Goal: Complete application form

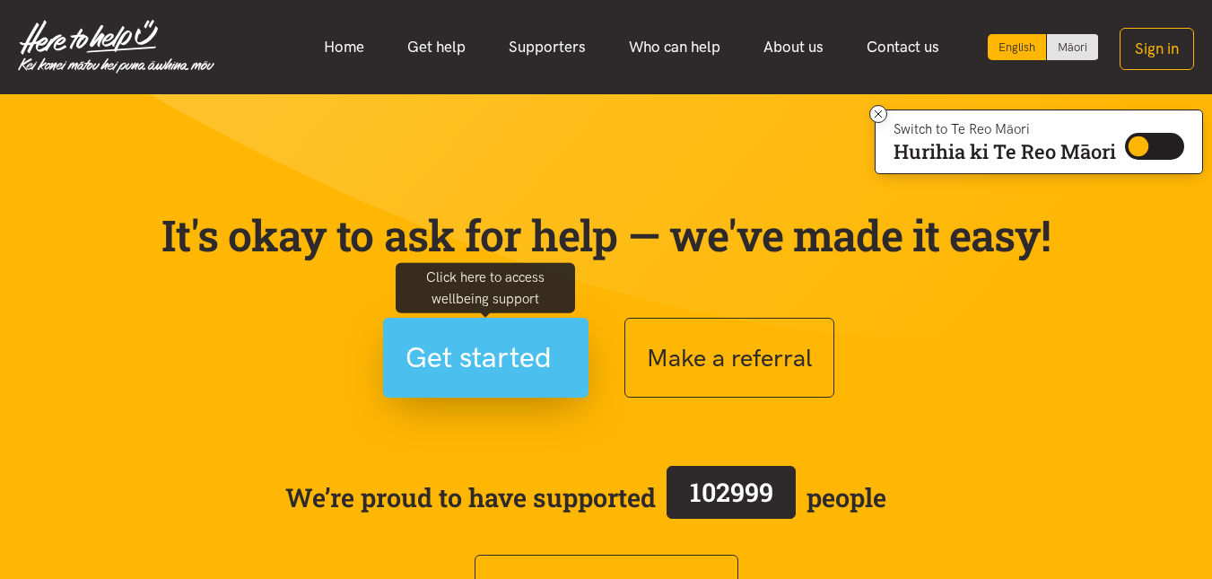
click at [545, 362] on span "Get started" at bounding box center [478, 358] width 146 height 46
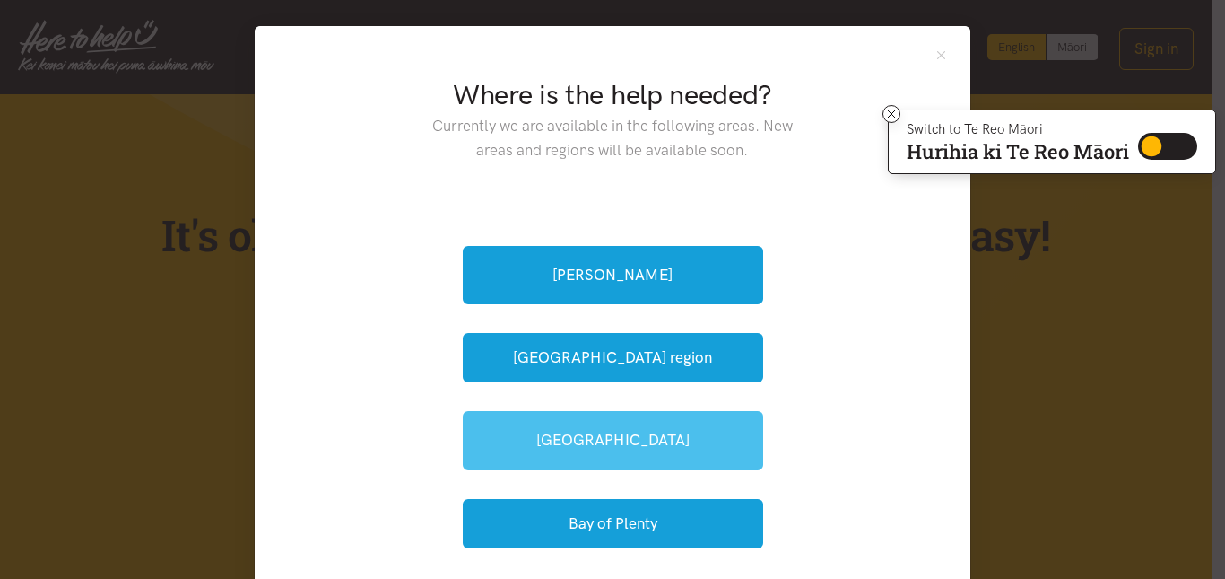
click at [622, 443] on link "[GEOGRAPHIC_DATA]" at bounding box center [613, 440] width 300 height 58
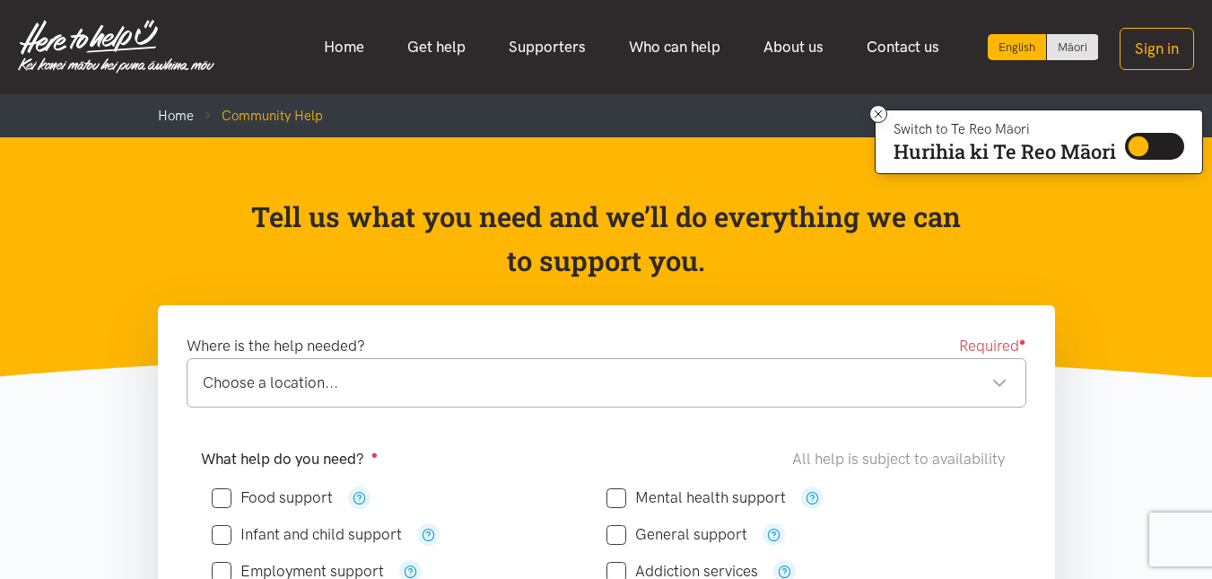
click at [230, 492] on input "Food support" at bounding box center [272, 497] width 121 height 15
checkbox input "true"
click at [988, 386] on div "Choose a location..." at bounding box center [605, 382] width 805 height 24
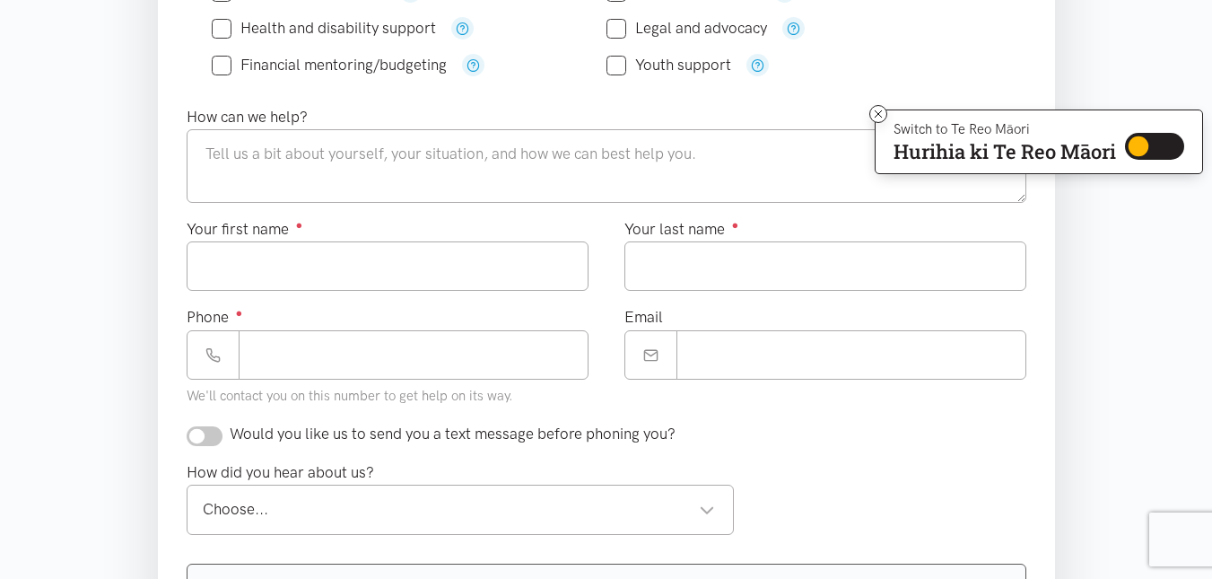
scroll to position [583, 0]
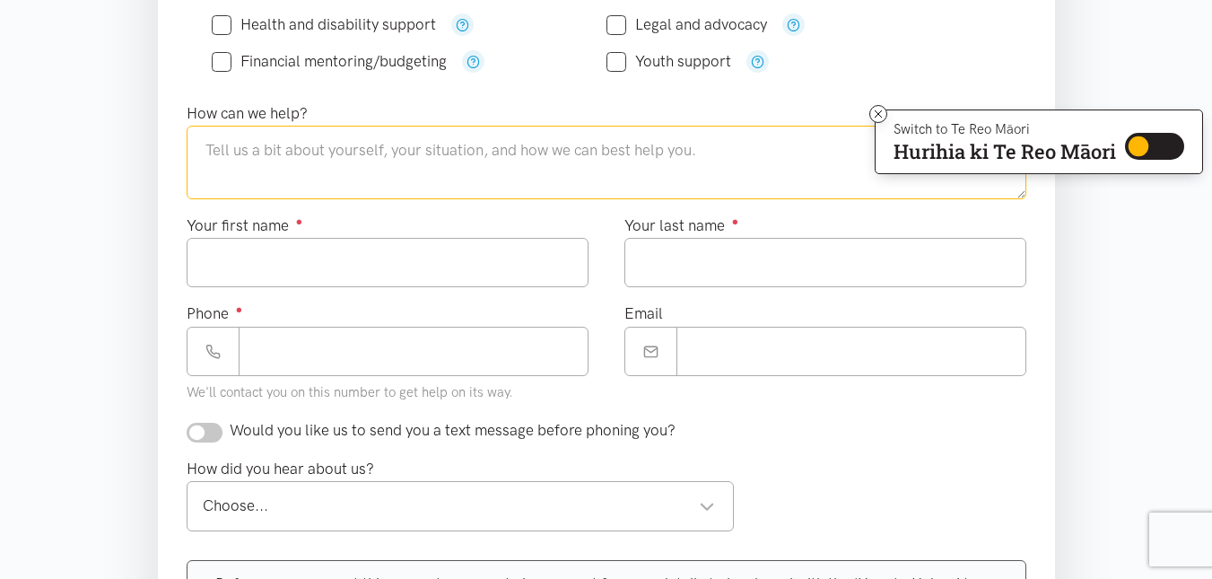
click at [302, 137] on textarea at bounding box center [607, 163] width 840 height 74
click at [302, 138] on textarea at bounding box center [607, 163] width 840 height 74
type textarea "A"
click at [479, 152] on textarea "I have no food for this week, Hoping i can get a food parcel." at bounding box center [607, 163] width 840 height 74
click at [500, 152] on textarea "I have no food for this week, Please help get a food parcel." at bounding box center [607, 163] width 840 height 74
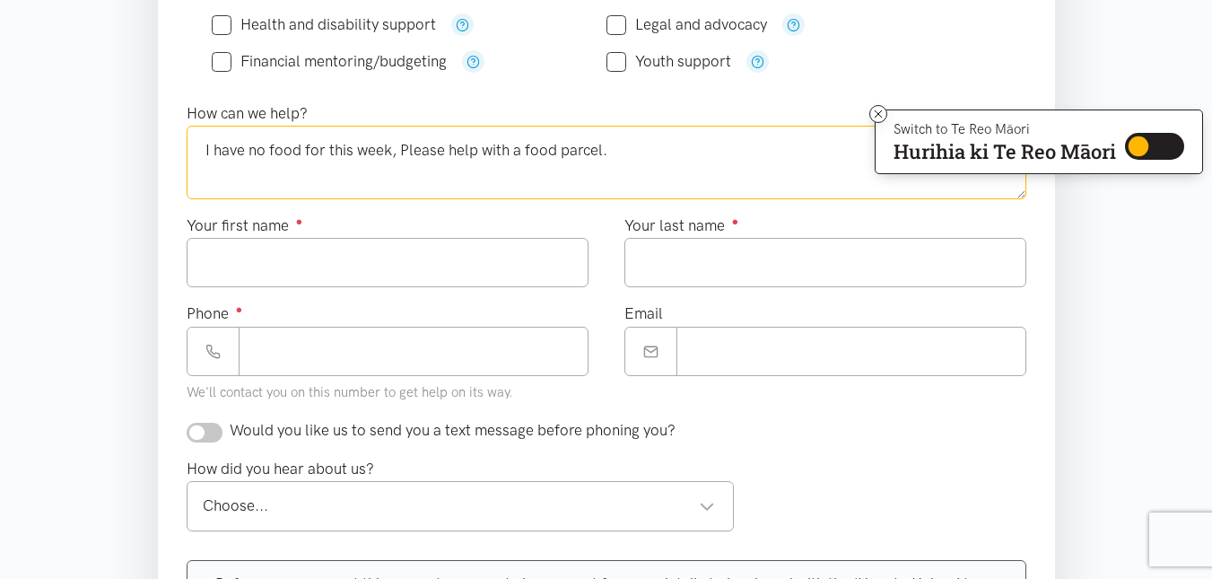
type textarea "I have no food for this week, Please help with a food parcel."
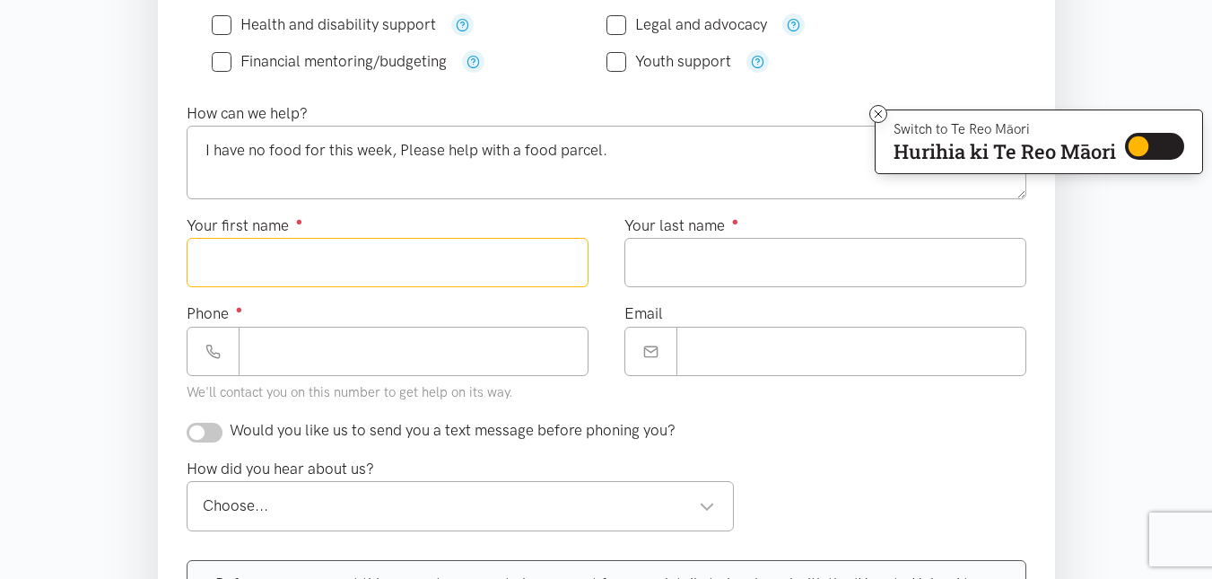
click at [312, 261] on input "Your first name ●" at bounding box center [388, 262] width 402 height 49
type input "**********"
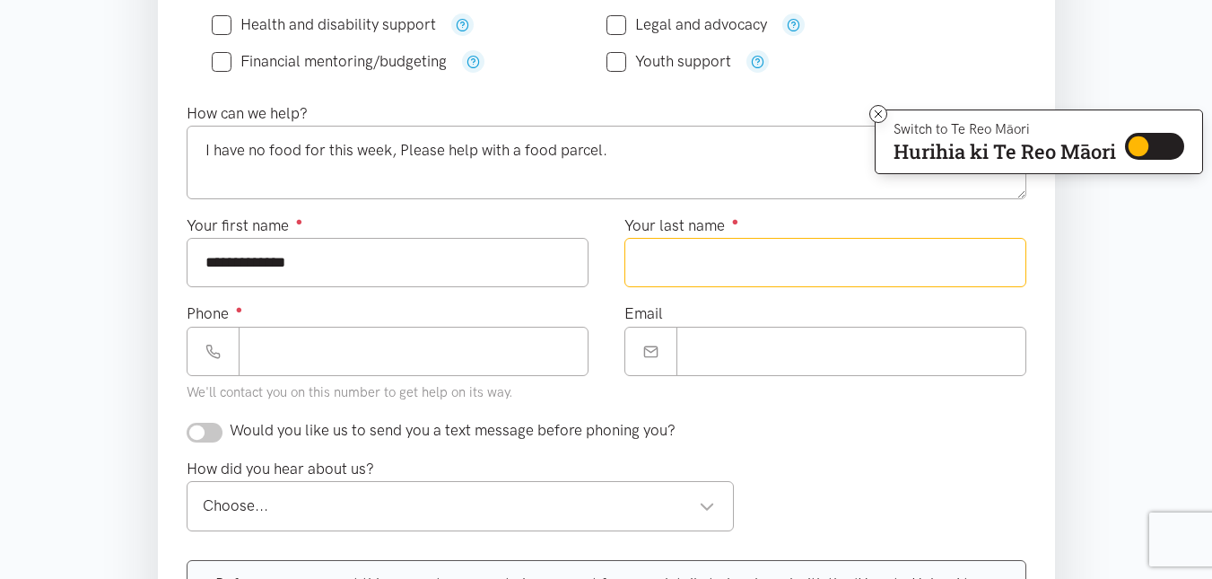
type input "*******"
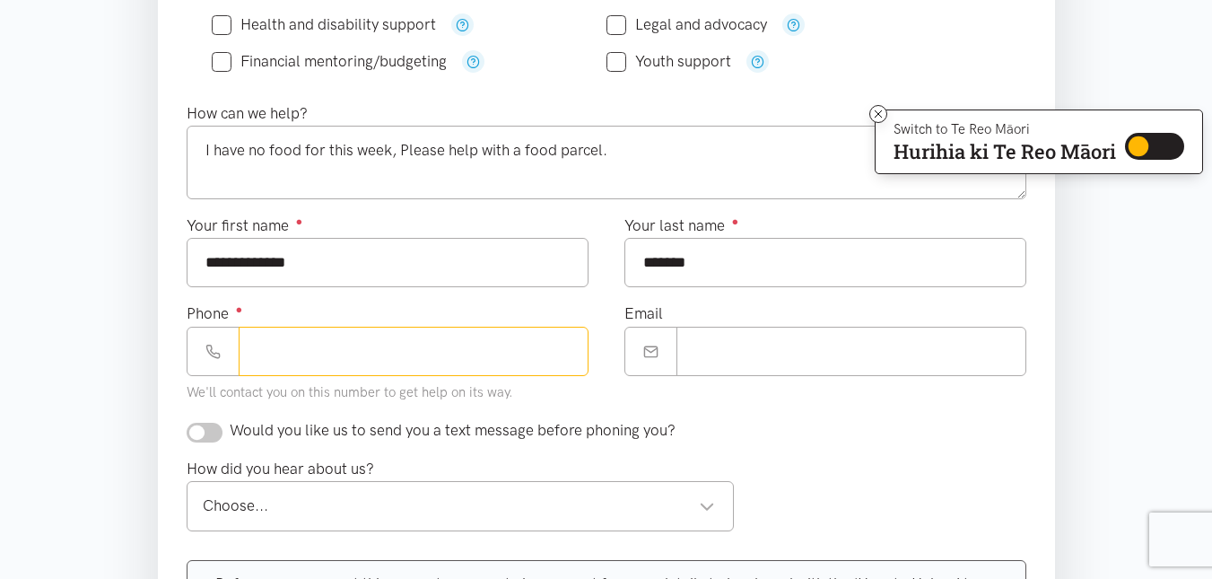
type input "**********"
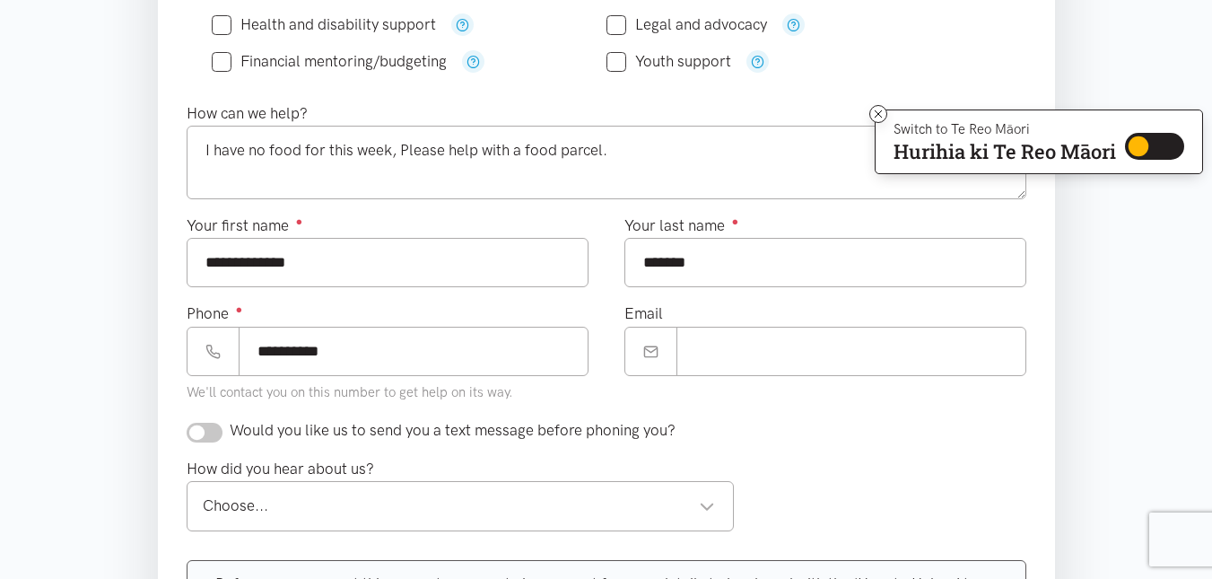
type input "**********"
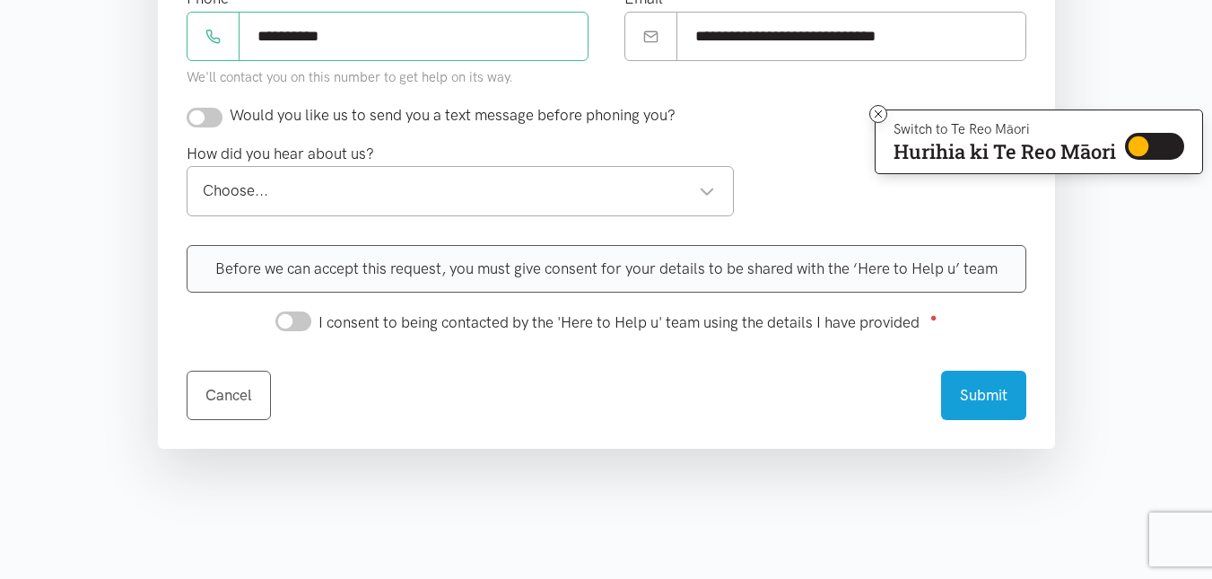
scroll to position [901, 0]
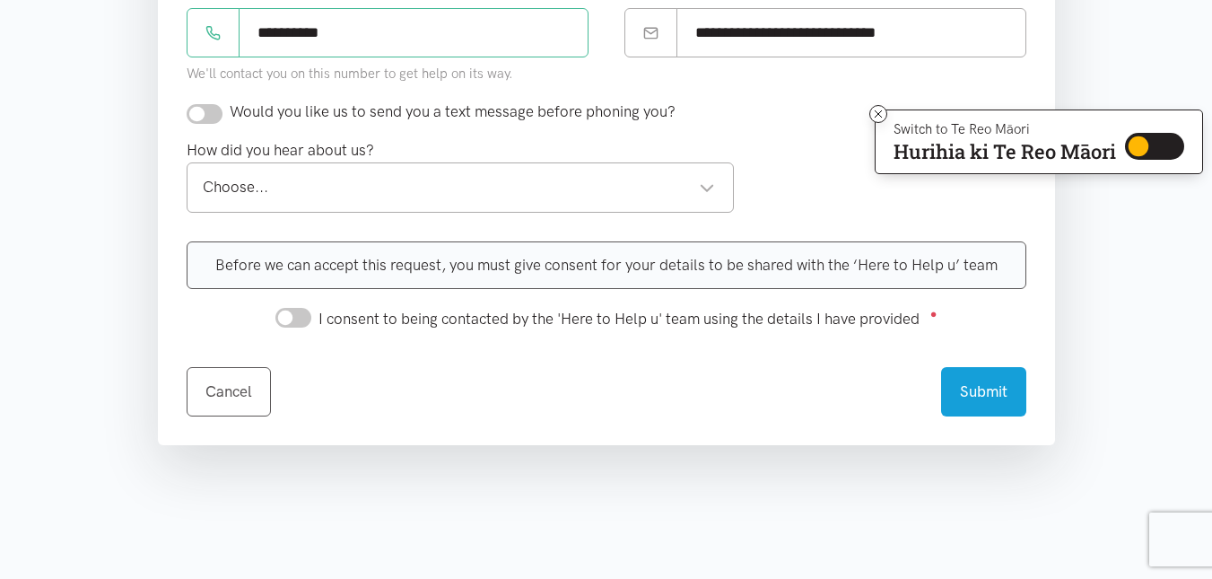
click at [718, 196] on div "Choose... Choose..." at bounding box center [461, 186] width 548 height 49
click at [288, 324] on input "I consent to being contacted by the 'Here to Help u' team using the details I h…" at bounding box center [293, 318] width 36 height 20
checkbox input "true"
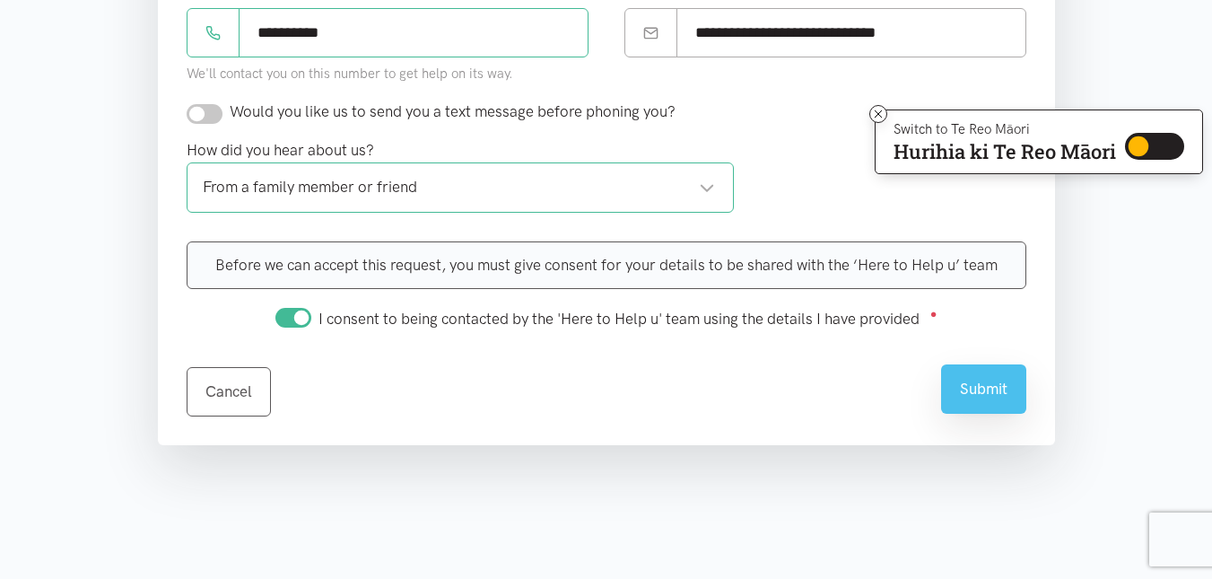
click at [986, 390] on button "Submit" at bounding box center [983, 388] width 85 height 49
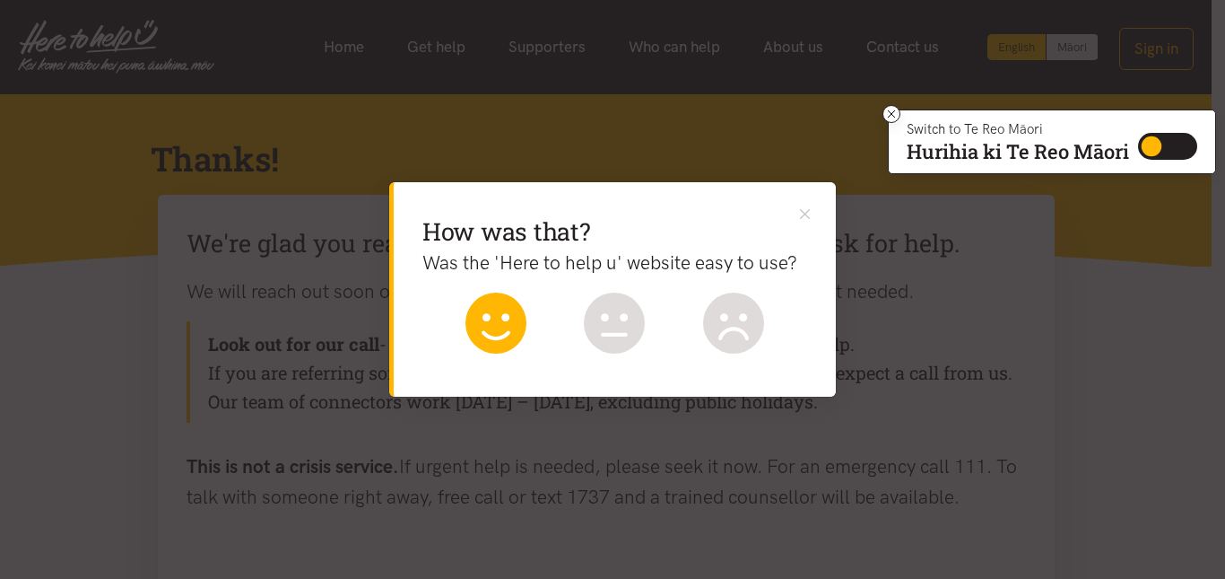
click at [499, 320] on icon at bounding box center [496, 322] width 61 height 61
